Goal: Task Accomplishment & Management: Manage account settings

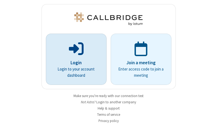
click at [74, 63] on p "Login" at bounding box center [76, 62] width 46 height 7
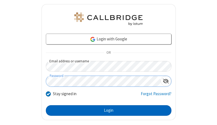
click at [106, 110] on button "Login" at bounding box center [108, 110] width 125 height 11
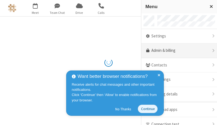
click at [177, 51] on link "Admin & billing" at bounding box center [179, 50] width 76 height 15
